Goal: Check status: Check status

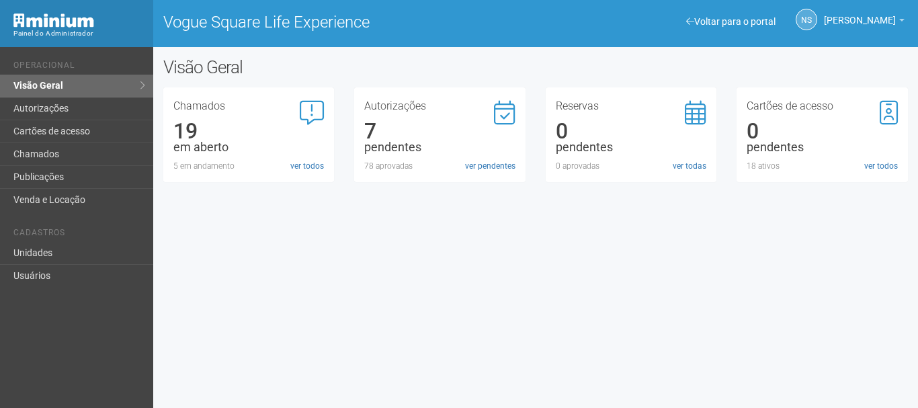
click at [67, 241] on li "Cadastros" at bounding box center [78, 235] width 130 height 14
click at [69, 253] on link "Unidades" at bounding box center [76, 253] width 153 height 23
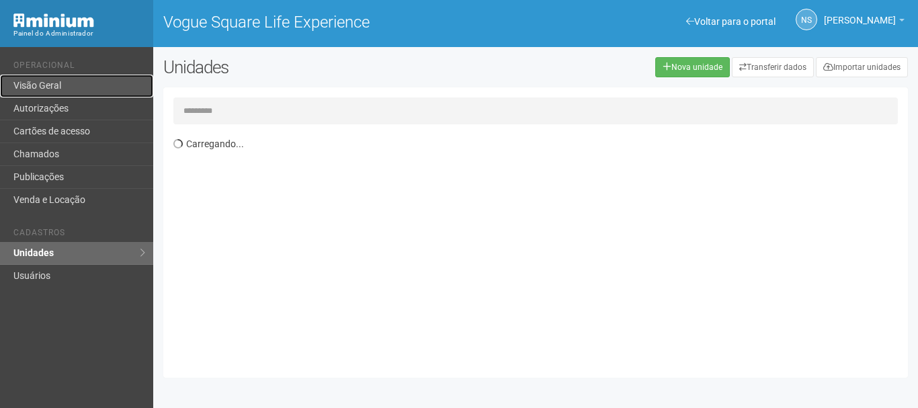
click at [56, 83] on link "Visão Geral" at bounding box center [76, 86] width 153 height 23
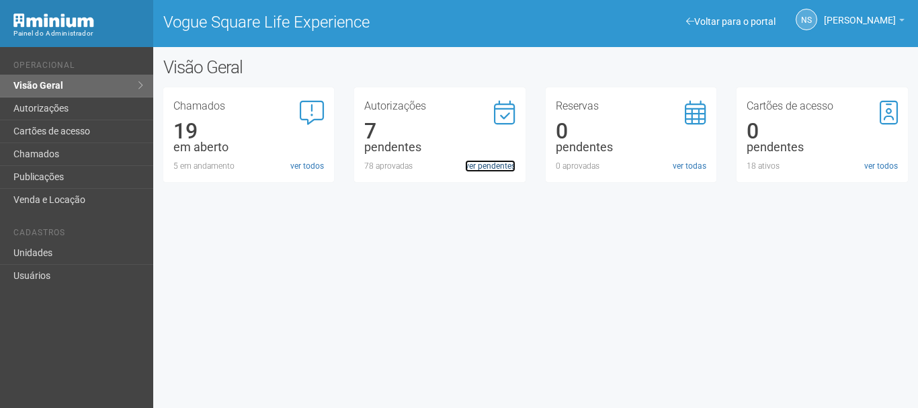
click at [491, 169] on link "ver pendentes" at bounding box center [490, 166] width 50 height 12
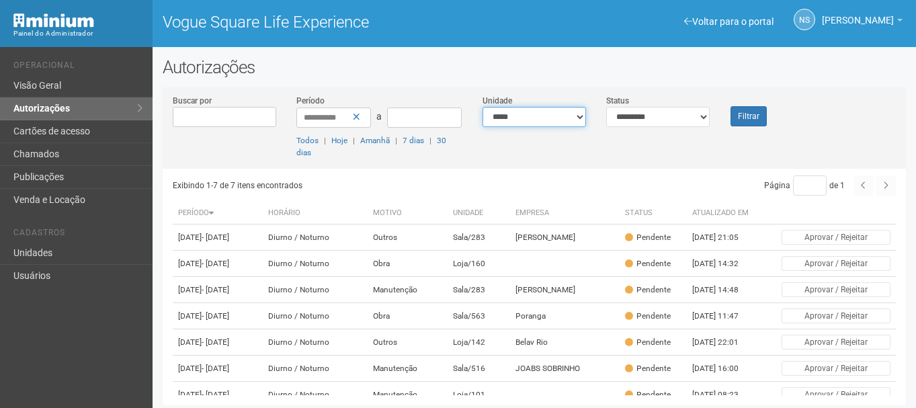
click at [565, 112] on select "**********" at bounding box center [535, 117] width 104 height 20
select select "**********"
click at [483, 107] on select "**********" at bounding box center [535, 117] width 104 height 20
click at [678, 126] on select "**********" at bounding box center [658, 117] width 104 height 20
select select "***"
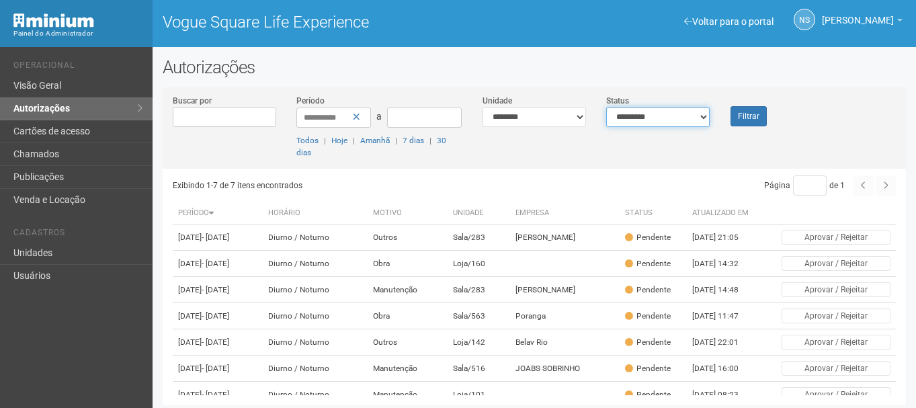
click at [606, 107] on select "**********" at bounding box center [658, 117] width 104 height 20
click at [762, 114] on button "Filtrar" at bounding box center [749, 116] width 36 height 20
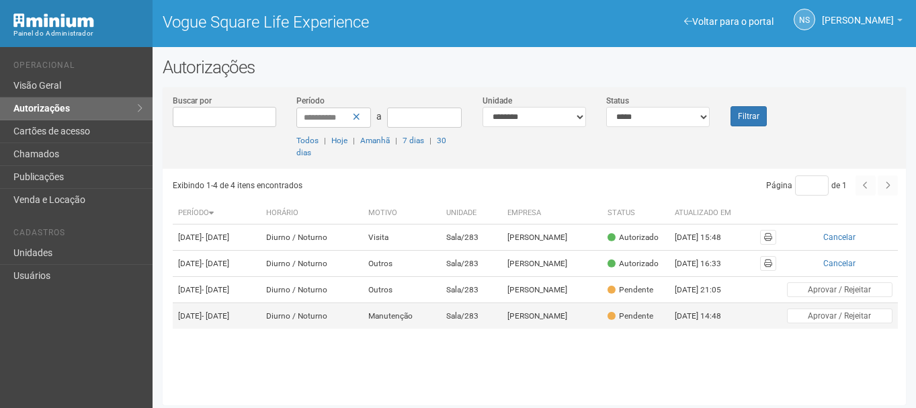
click at [363, 329] on td "Diurno / Noturno" at bounding box center [312, 316] width 102 height 26
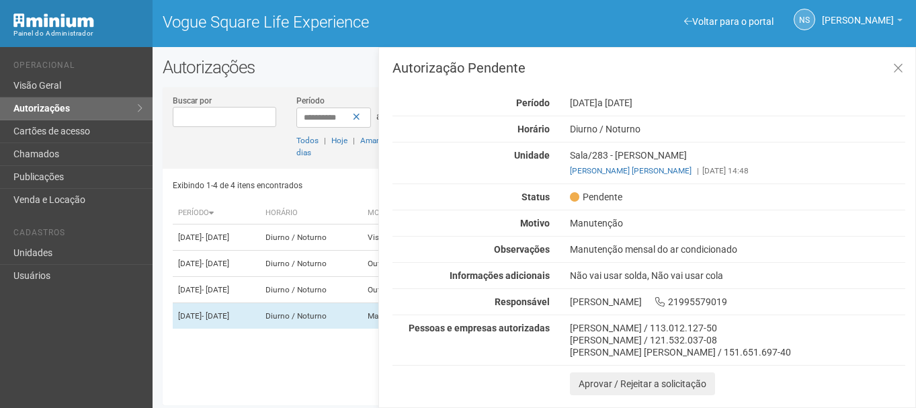
click at [409, 333] on div "Pessoas e empresas autorizadas" at bounding box center [471, 328] width 177 height 12
click at [598, 329] on div "Gabriel Candido de Oliveira / 113.012.127-50" at bounding box center [737, 328] width 335 height 12
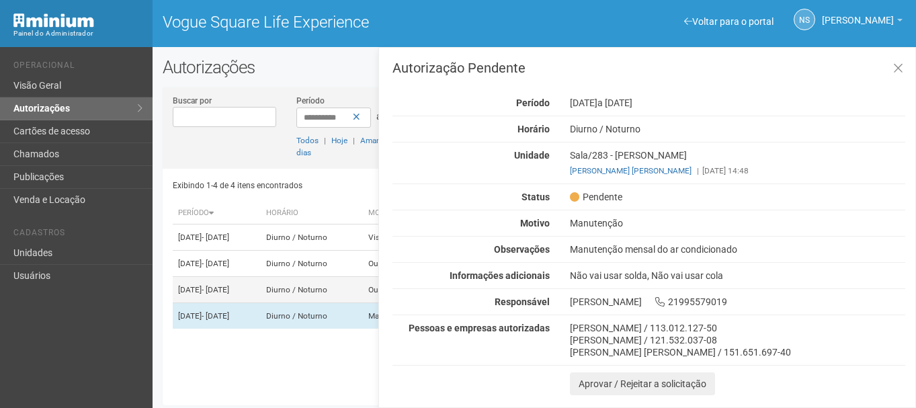
click at [261, 303] on td "09/09/2025 - 01/01/2026" at bounding box center [217, 290] width 88 height 26
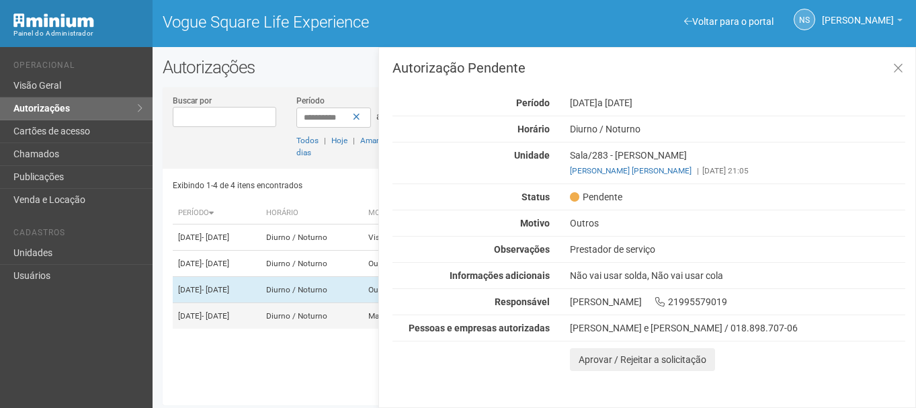
click at [261, 329] on td "16/09/2025 - 18/09/2025" at bounding box center [217, 316] width 88 height 26
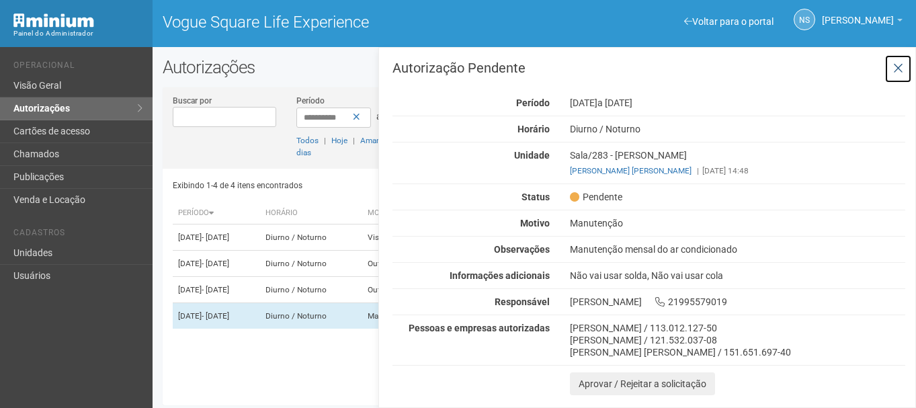
click at [904, 71] on button at bounding box center [899, 68] width 28 height 29
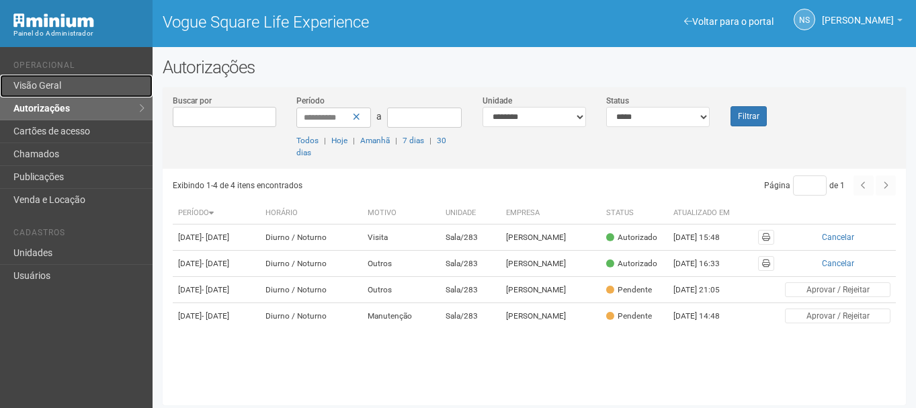
click at [38, 87] on link "Visão Geral" at bounding box center [76, 86] width 153 height 23
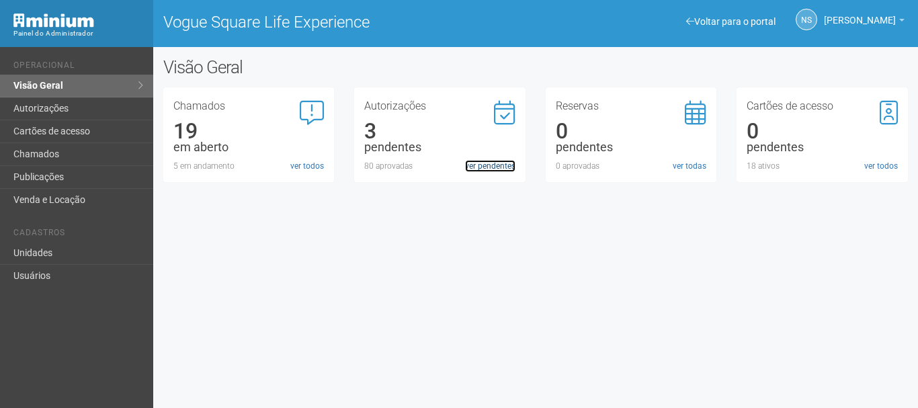
click at [487, 169] on link "ver pendentes" at bounding box center [490, 166] width 50 height 12
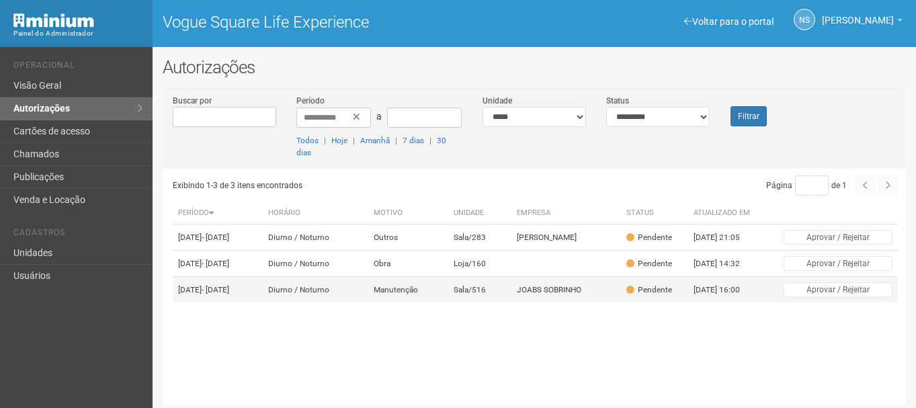
scroll to position [3, 0]
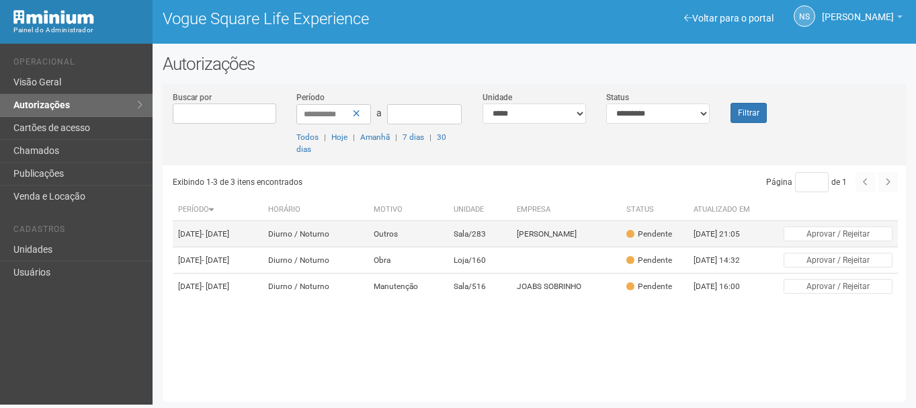
click at [449, 241] on td "Outros" at bounding box center [408, 234] width 81 height 26
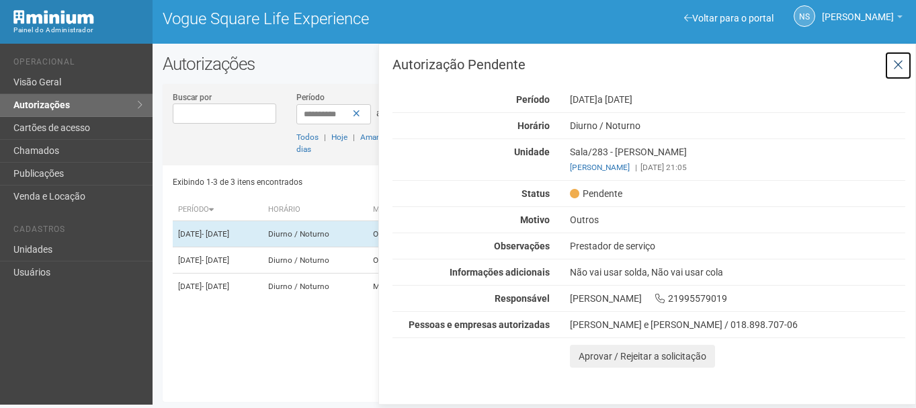
click at [905, 65] on button at bounding box center [899, 65] width 28 height 29
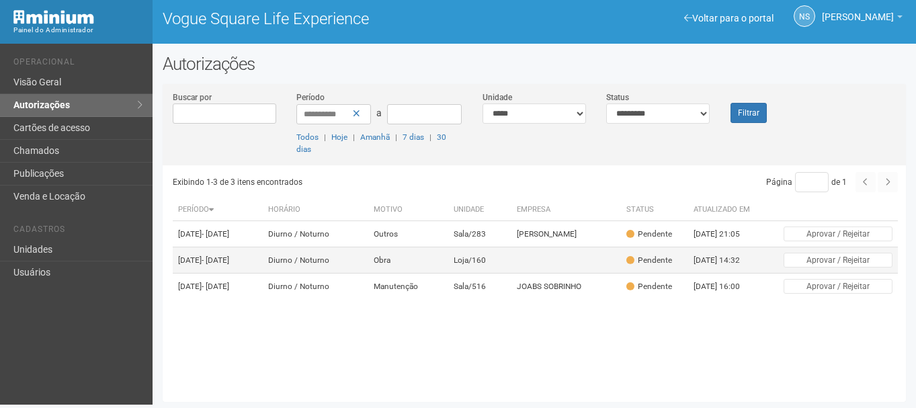
click at [609, 265] on td at bounding box center [567, 260] width 110 height 26
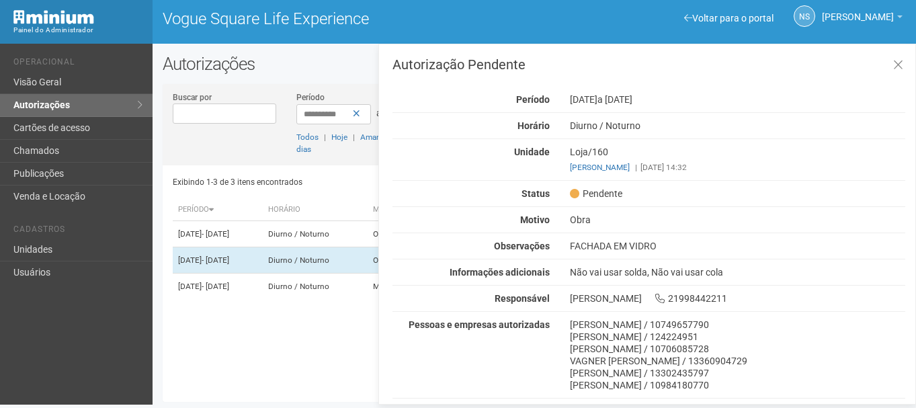
scroll to position [24, 0]
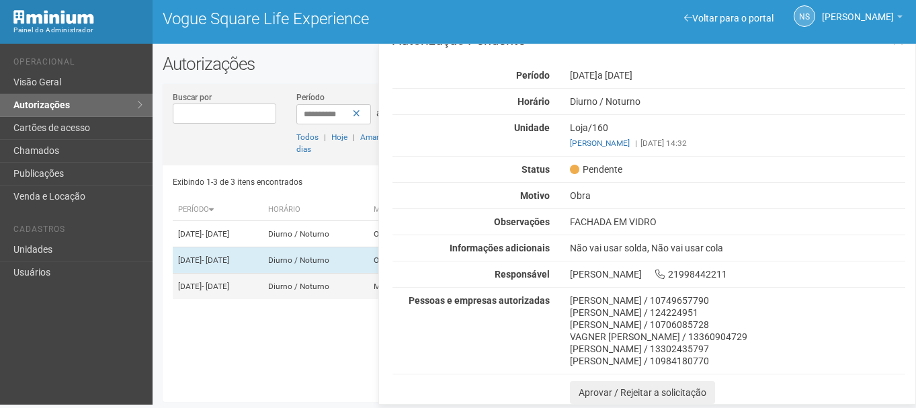
click at [319, 291] on td "Diurno / Noturno" at bounding box center [315, 287] width 105 height 26
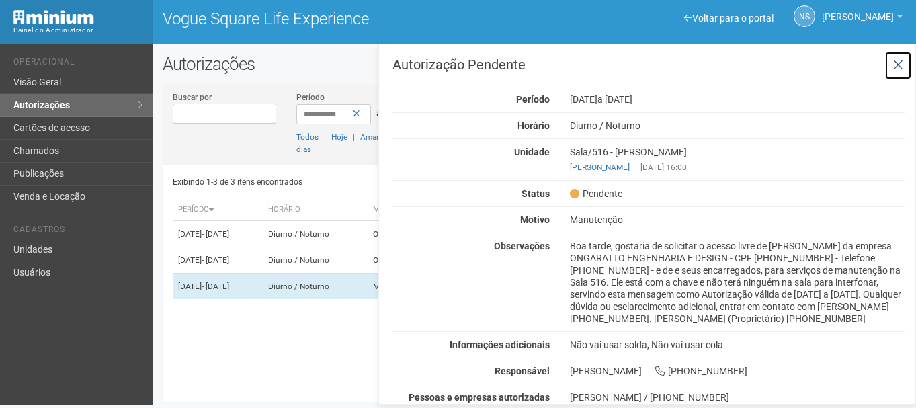
click at [896, 67] on icon at bounding box center [899, 64] width 10 height 13
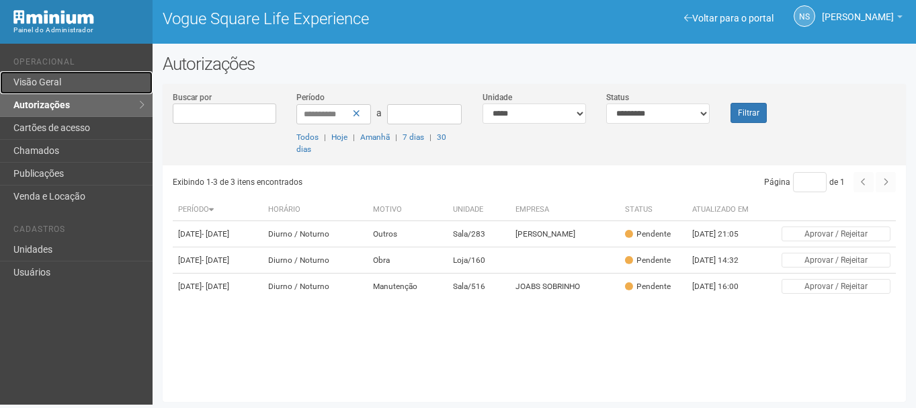
click at [36, 84] on link "Visão Geral" at bounding box center [76, 82] width 153 height 23
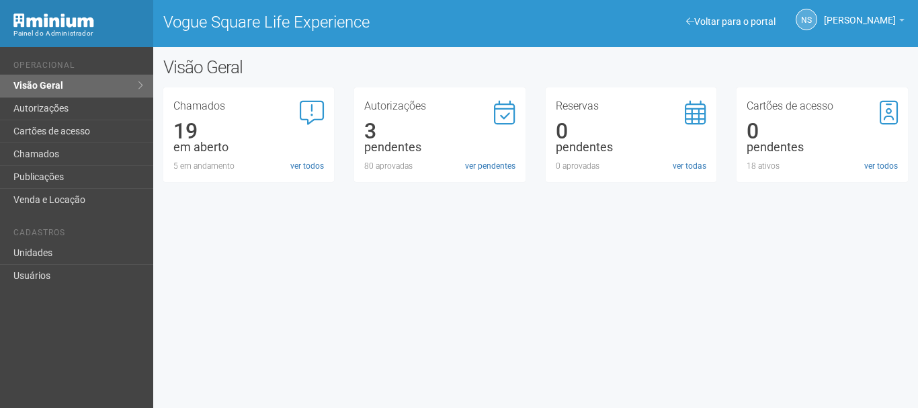
click at [245, 270] on div "Voltar para o portal Operacional Visão Geral Autorizações Cartões de acesso Cha…" at bounding box center [459, 227] width 918 height 361
click at [95, 116] on link "Autorizações" at bounding box center [76, 108] width 153 height 23
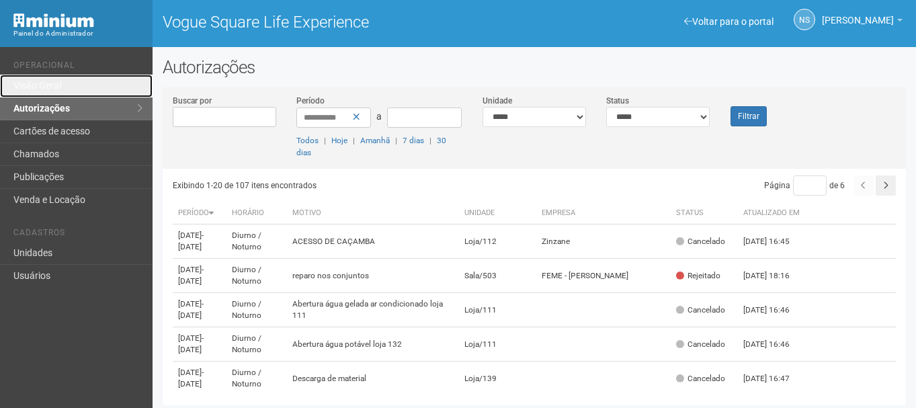
click at [91, 83] on link "Visão Geral" at bounding box center [76, 86] width 153 height 23
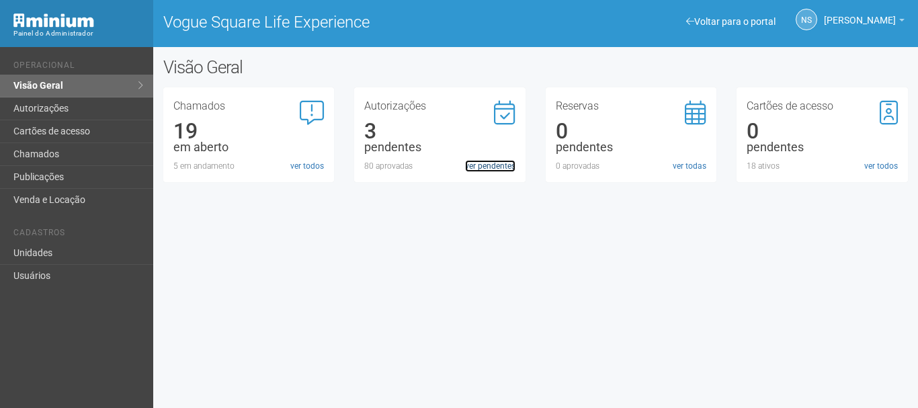
click at [477, 170] on link "ver pendentes" at bounding box center [490, 166] width 50 height 12
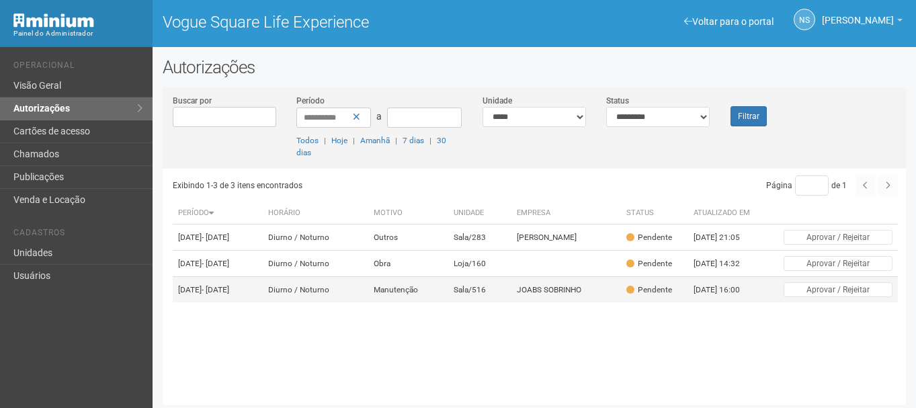
click at [449, 292] on td "Manutenção" at bounding box center [408, 290] width 81 height 26
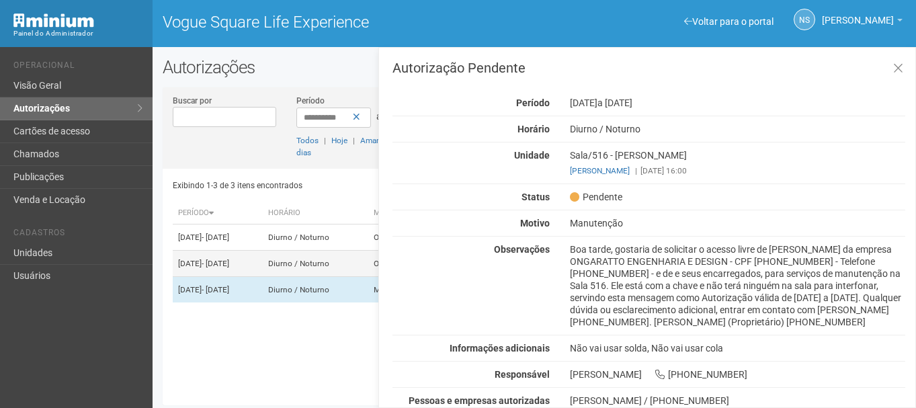
click at [263, 277] on td "12/09/2025 - 12/10/2025" at bounding box center [218, 264] width 90 height 26
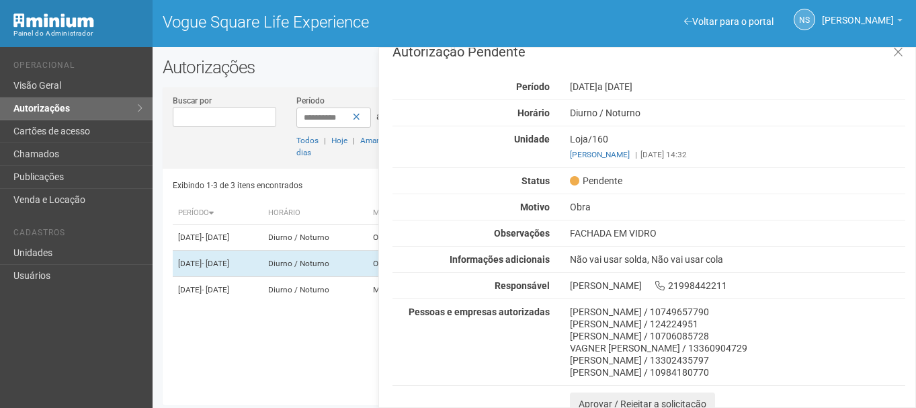
scroll to position [24, 0]
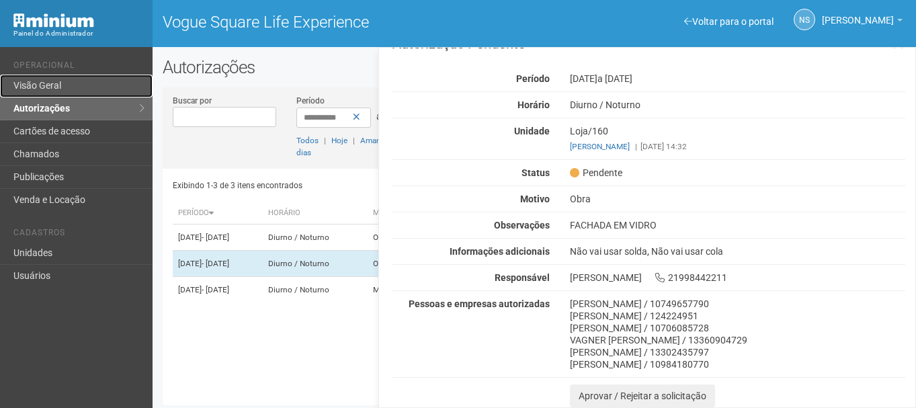
click at [93, 91] on link "Visão Geral" at bounding box center [76, 86] width 153 height 23
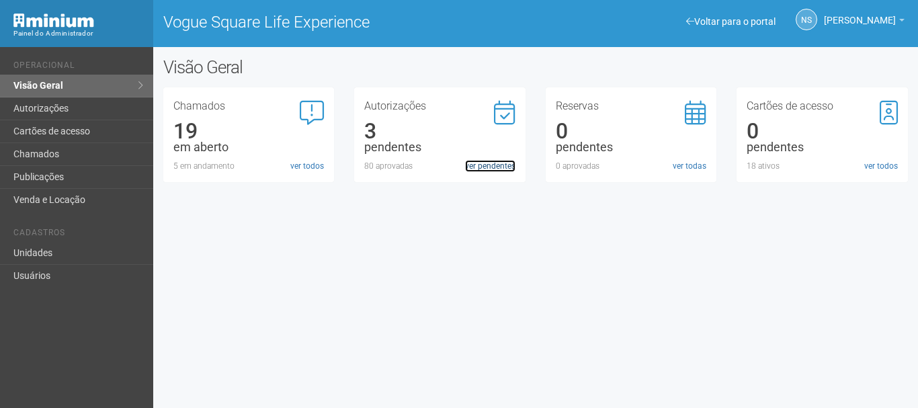
click at [514, 169] on link "ver pendentes" at bounding box center [490, 166] width 50 height 12
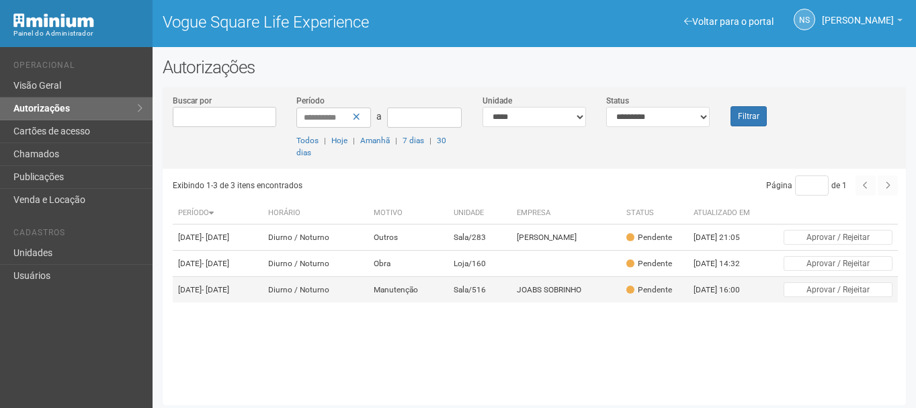
click at [584, 303] on td "JOABS SOBRINHO" at bounding box center [567, 290] width 110 height 26
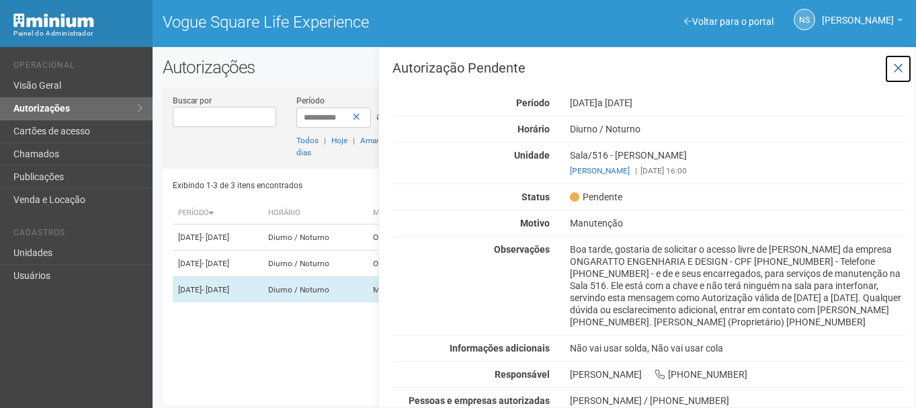
click at [904, 60] on button at bounding box center [899, 68] width 28 height 29
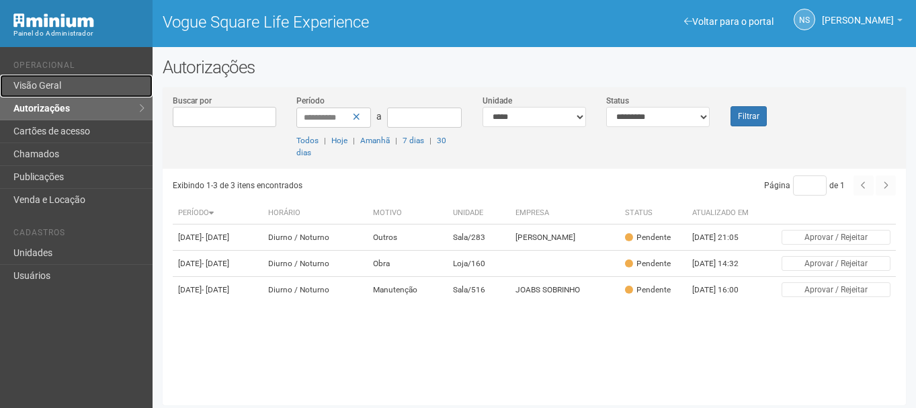
click at [108, 76] on link "Visão Geral" at bounding box center [76, 86] width 153 height 23
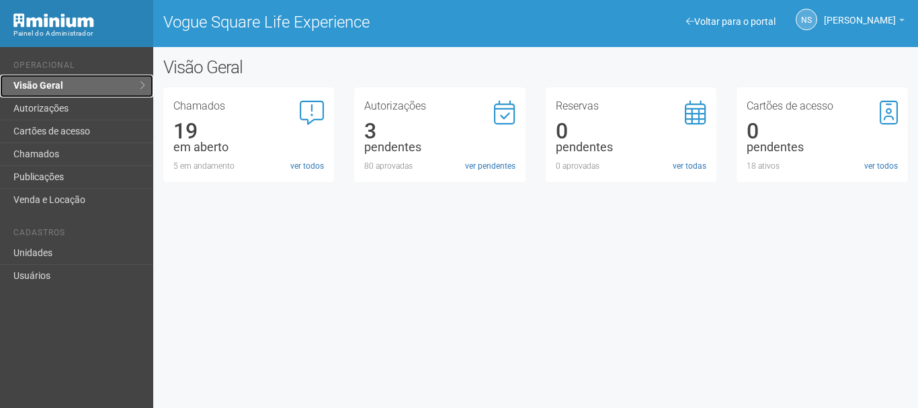
click at [27, 92] on link "Visão Geral" at bounding box center [76, 86] width 153 height 23
click at [495, 164] on link "ver pendentes" at bounding box center [490, 166] width 50 height 12
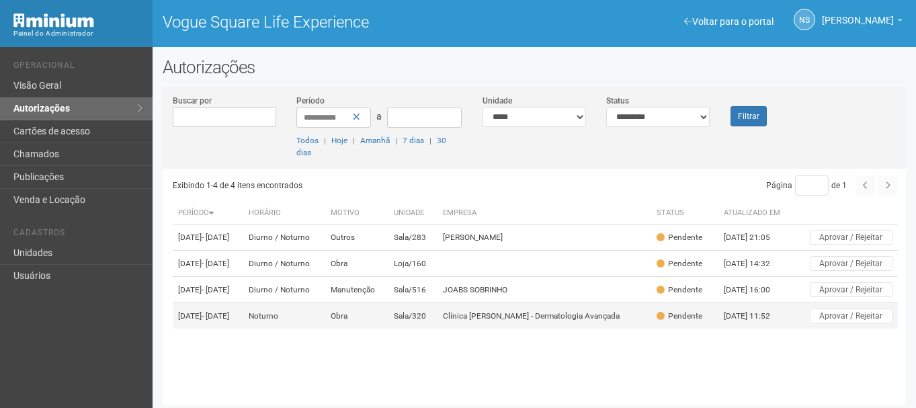
click at [325, 329] on td "Noturno" at bounding box center [284, 316] width 82 height 26
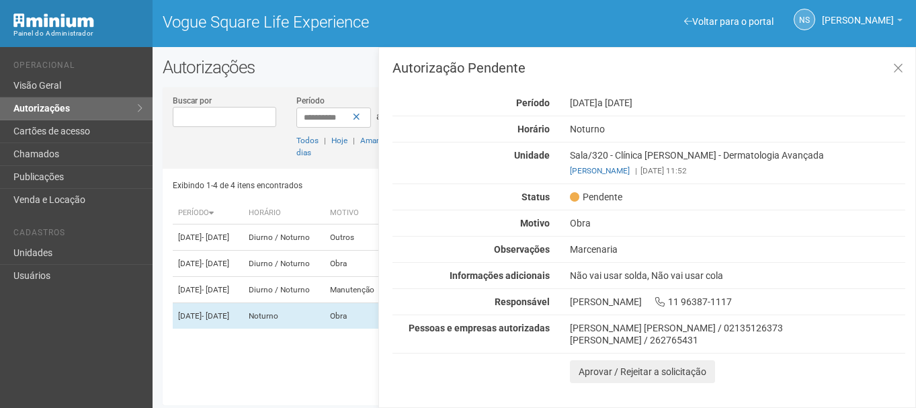
click at [668, 157] on div "Sala/320 - Clínica Caroline Antunes - Dermatologia Avançada Caroline Antunes Ve…" at bounding box center [738, 163] width 356 height 28
click at [726, 233] on div "Autorização Pendente Período 17/09/2025 a 18/09/2025 Horário Noturno Unidade Sa…" at bounding box center [649, 222] width 513 height 322
click at [902, 62] on icon at bounding box center [899, 68] width 10 height 13
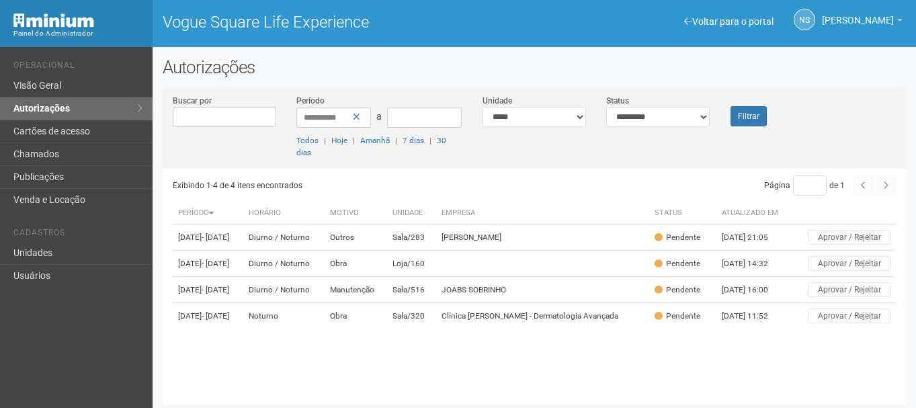
click at [553, 0] on div "NS Nicolle Silva Nicolle Silva nicolle.silva@voguesquare.com.br Meu perfil Alte…" at bounding box center [725, 20] width 382 height 41
